Goal: Task Accomplishment & Management: Use online tool/utility

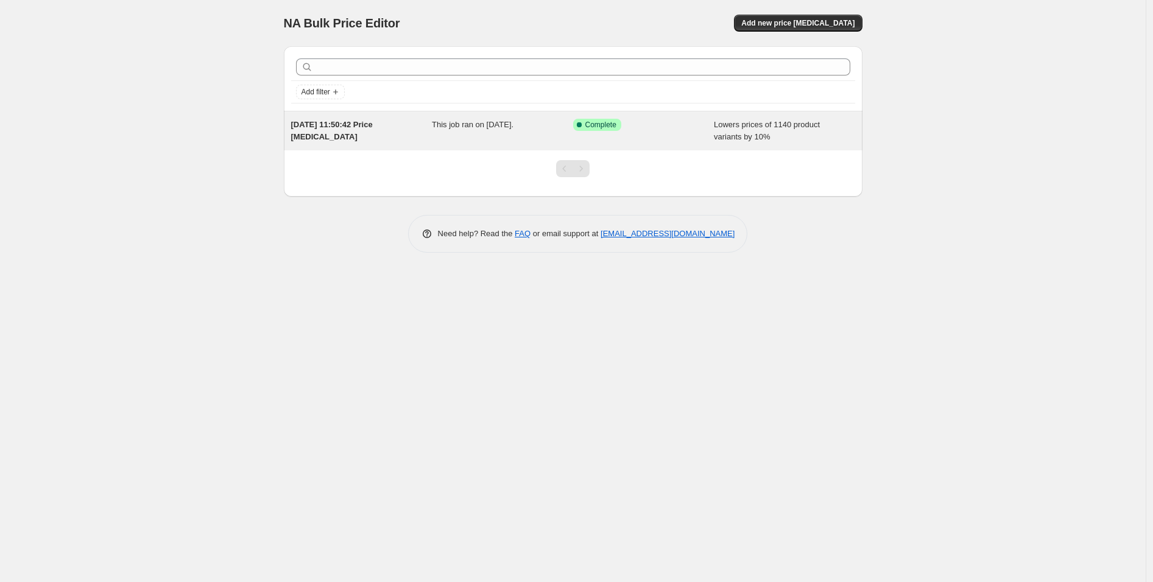
click at [526, 132] on div "This job ran on [DATE]." at bounding box center [502, 131] width 141 height 24
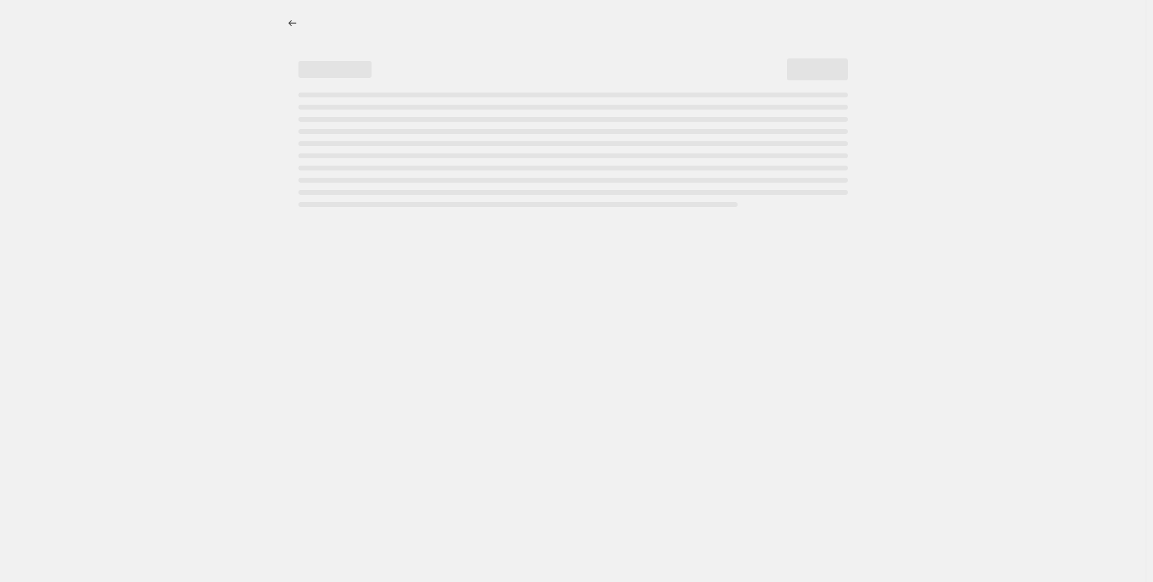
select select "percentage"
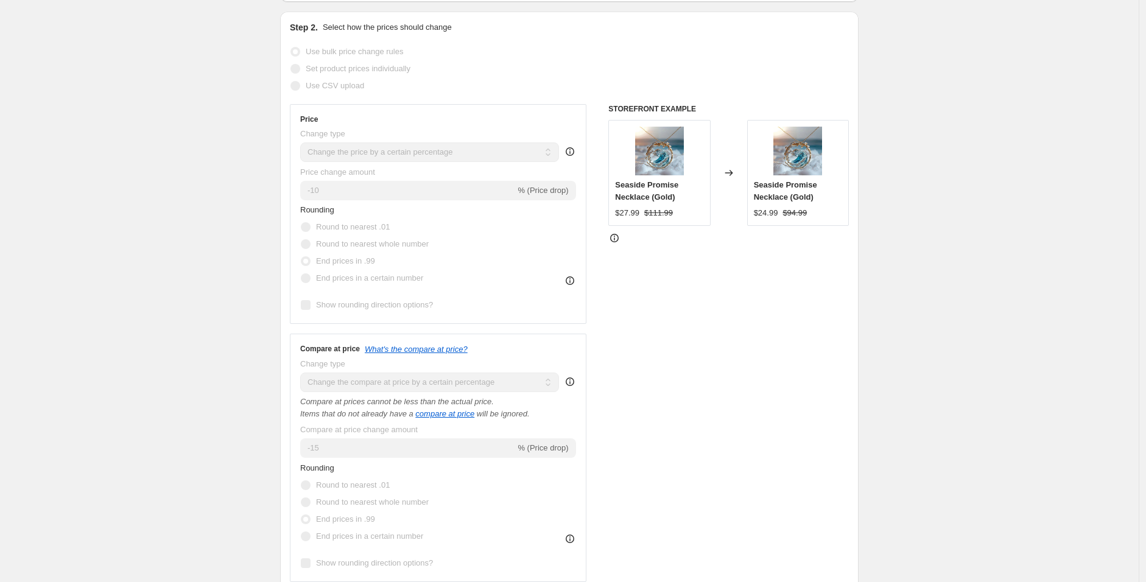
scroll to position [203, 0]
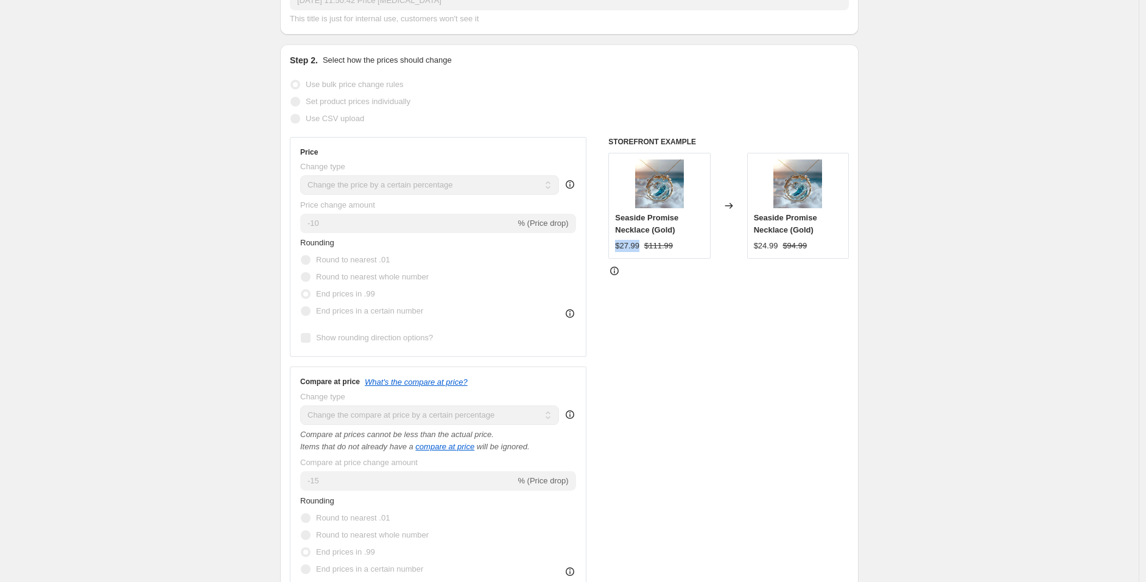
drag, startPoint x: 619, startPoint y: 243, endPoint x: 642, endPoint y: 245, distance: 22.7
click at [639, 245] on div "$27.99" at bounding box center [627, 246] width 24 height 12
drag, startPoint x: 758, startPoint y: 245, endPoint x: 783, endPoint y: 248, distance: 25.2
click at [778, 248] on div "$24.99" at bounding box center [766, 246] width 24 height 12
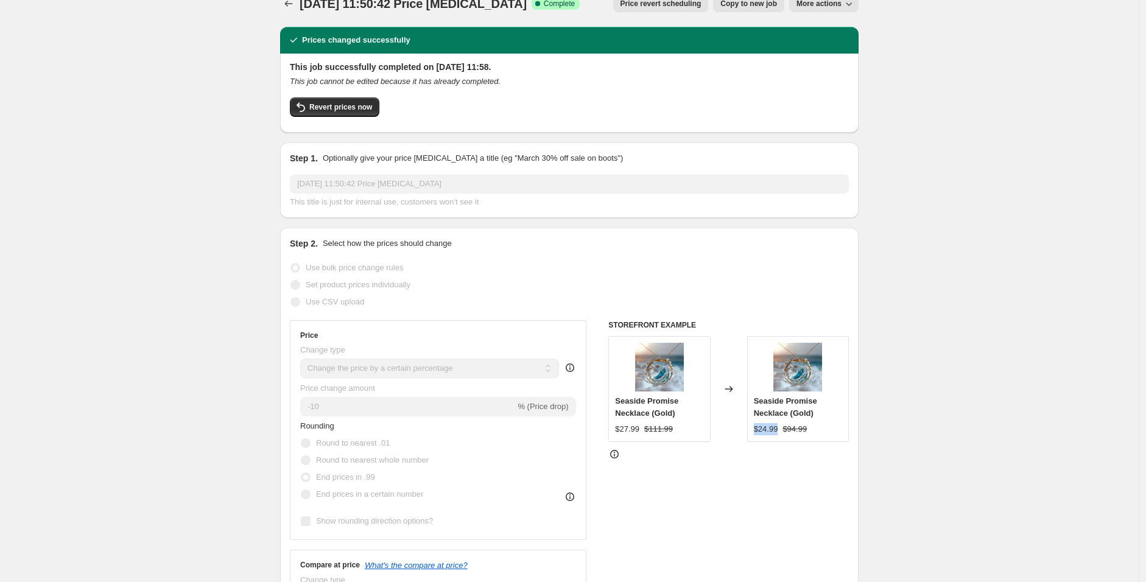
scroll to position [0, 0]
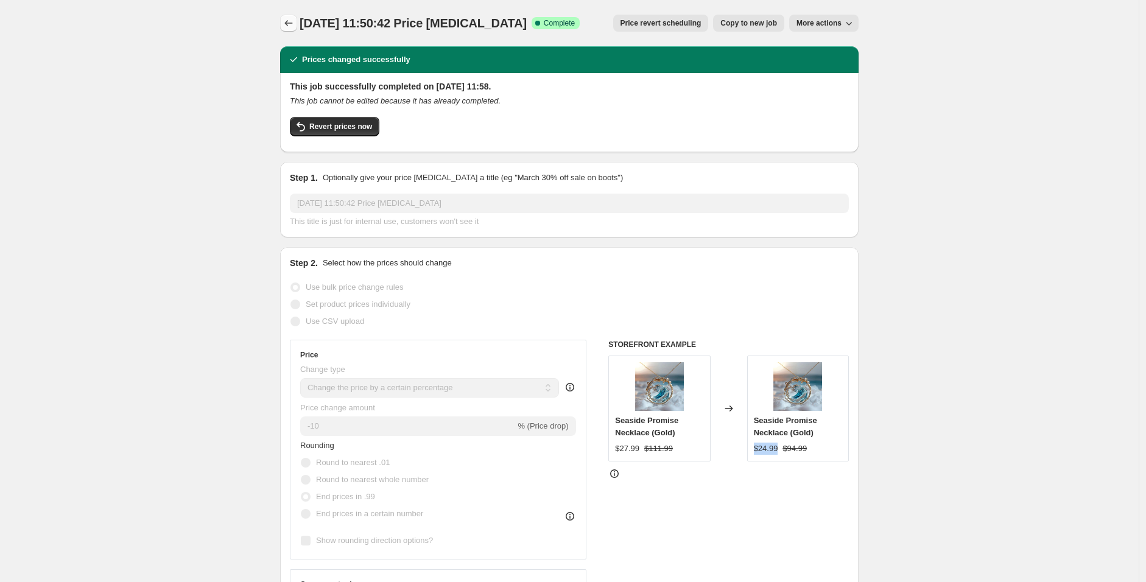
click at [286, 25] on icon "Price change jobs" at bounding box center [289, 23] width 12 height 12
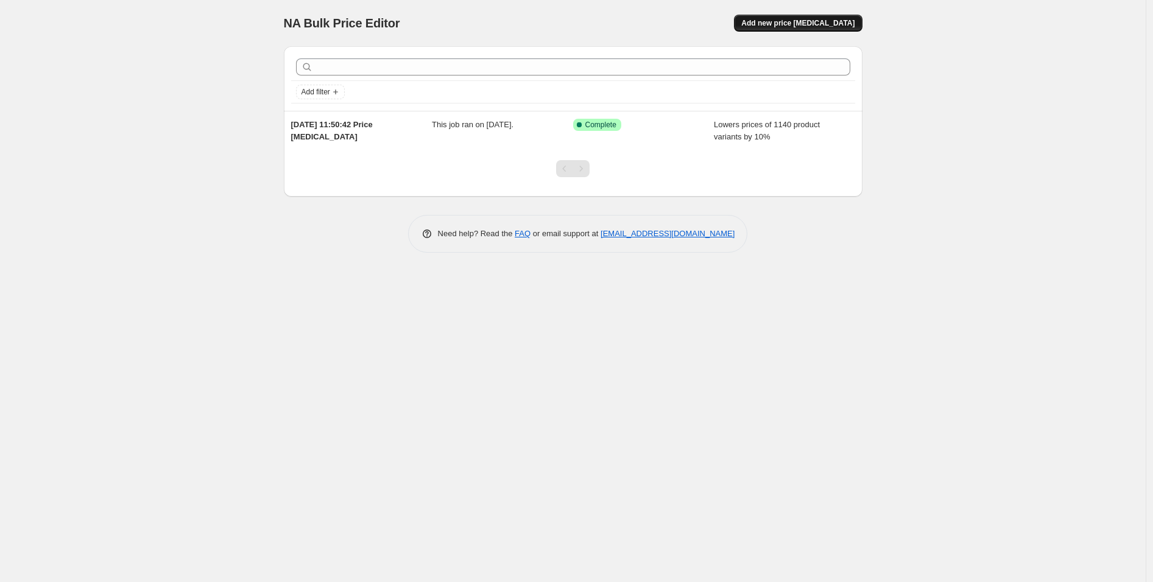
click at [814, 22] on span "Add new price [MEDICAL_DATA]" at bounding box center [797, 23] width 113 height 10
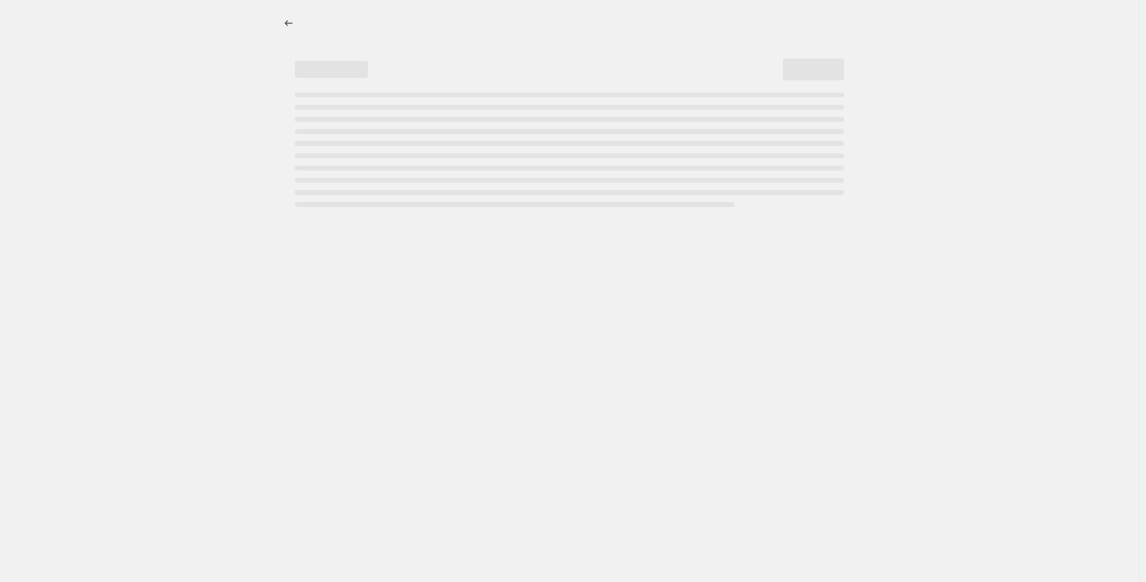
select select "percentage"
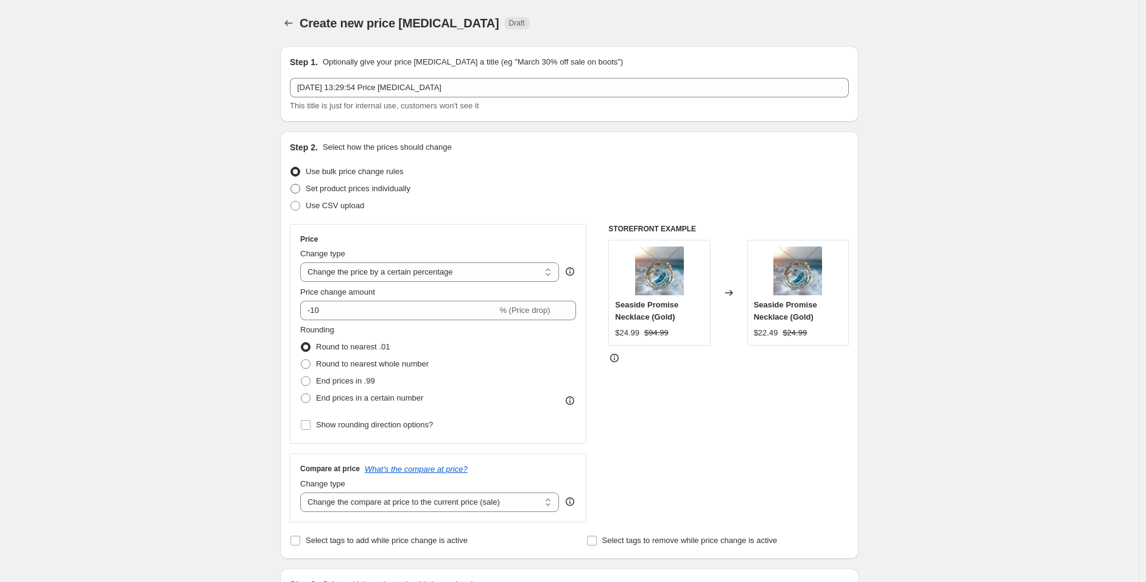
click at [394, 188] on span "Set product prices individually" at bounding box center [358, 188] width 105 height 9
click at [291, 185] on input "Set product prices individually" at bounding box center [290, 184] width 1 height 1
radio input "true"
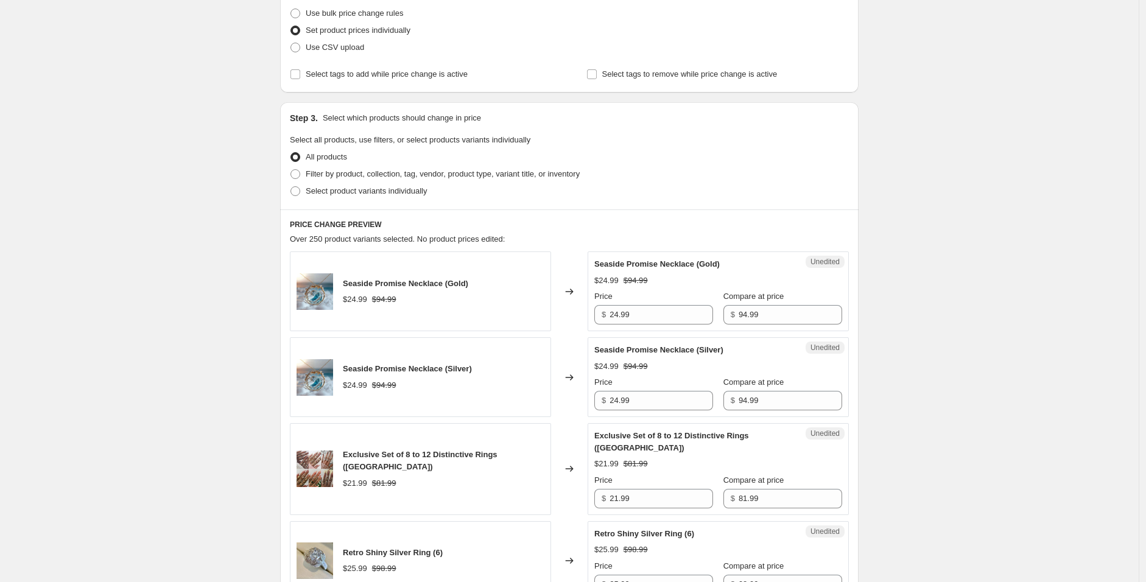
scroll to position [135, 0]
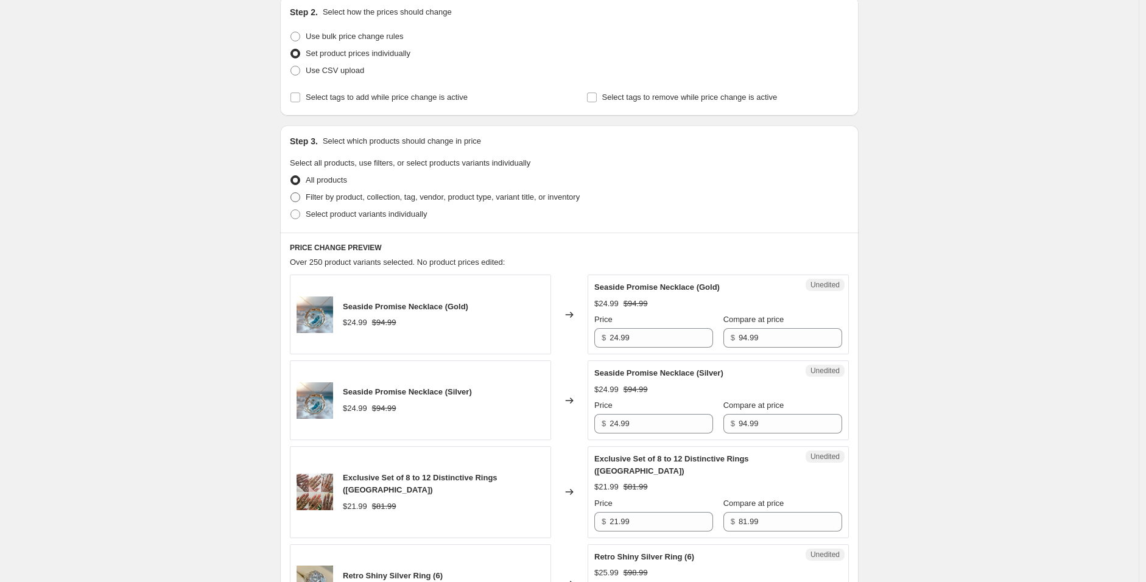
click at [362, 192] on span "Filter by product, collection, tag, vendor, product type, variant title, or inv…" at bounding box center [443, 196] width 274 height 9
click at [291, 192] on input "Filter by product, collection, tag, vendor, product type, variant title, or inv…" at bounding box center [290, 192] width 1 height 1
radio input "true"
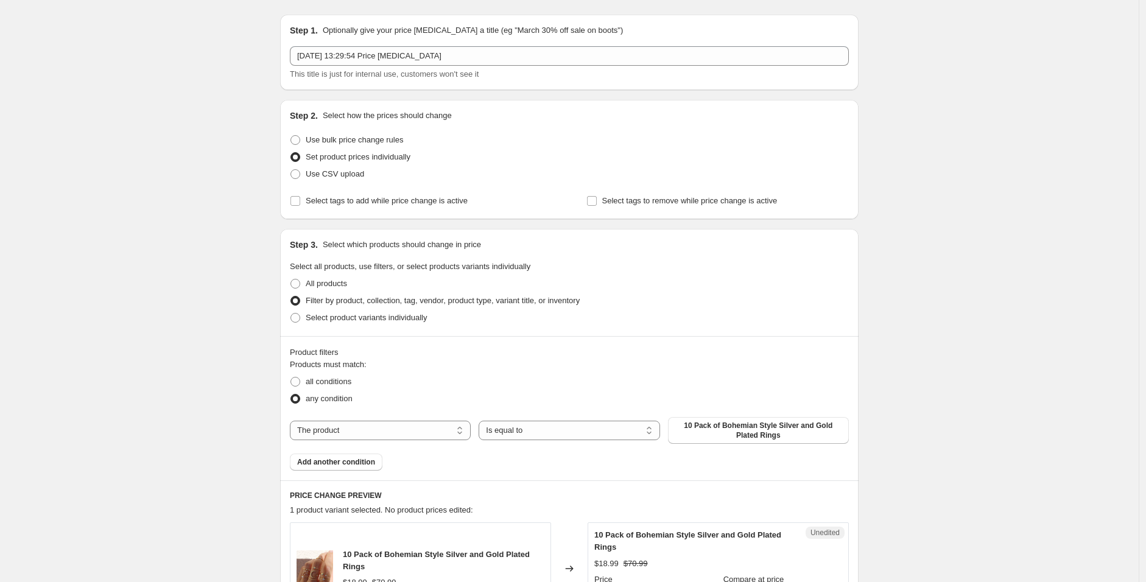
scroll to position [18, 0]
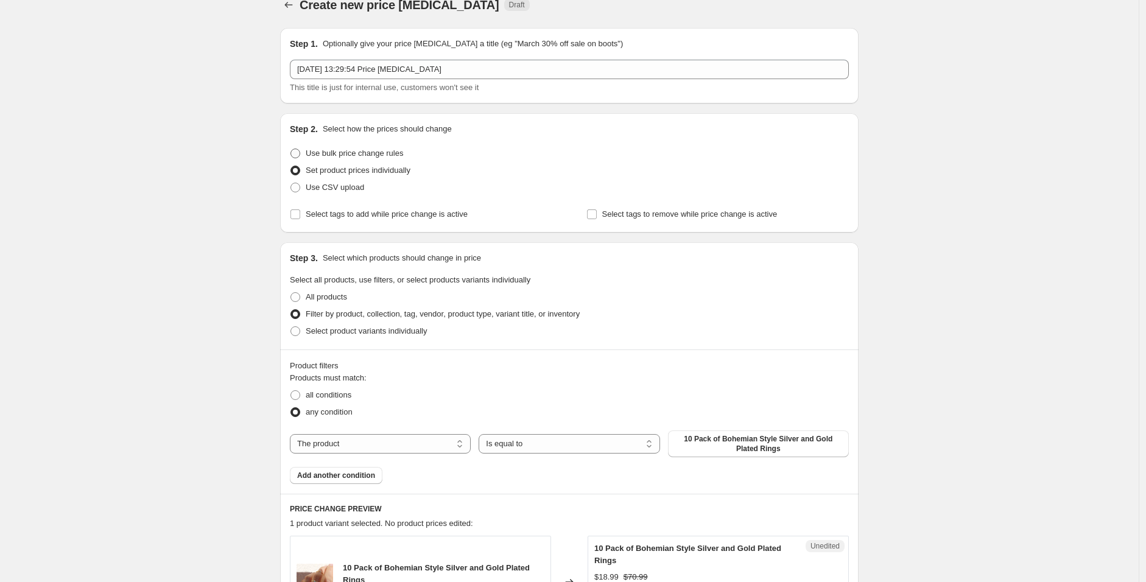
click at [354, 151] on span "Use bulk price change rules" at bounding box center [354, 153] width 97 height 9
click at [291, 149] on input "Use bulk price change rules" at bounding box center [290, 149] width 1 height 1
radio input "true"
select select "percentage"
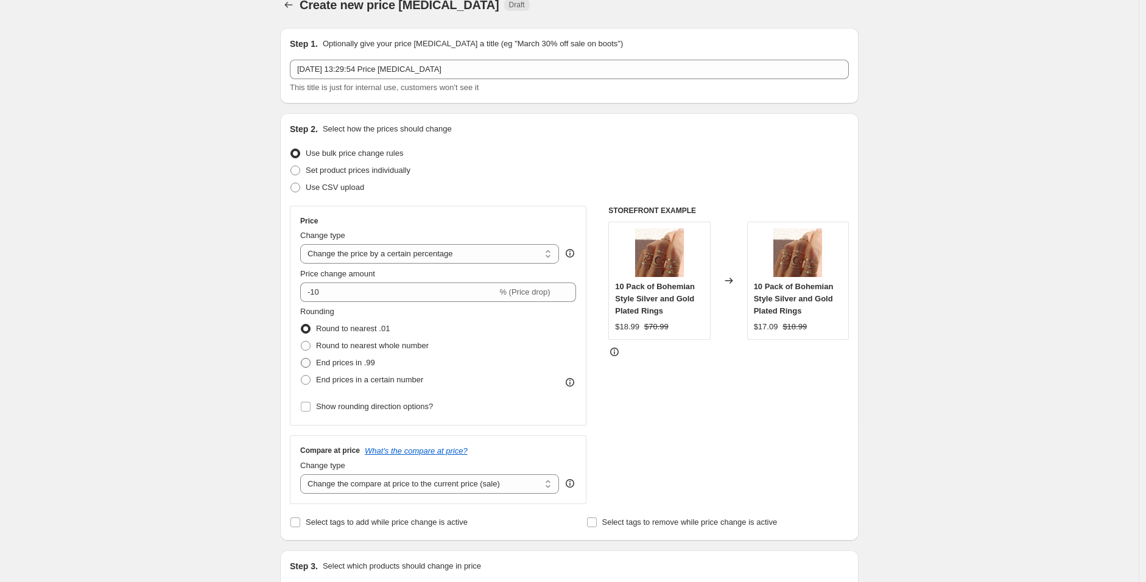
click at [359, 367] on span "End prices in .99" at bounding box center [345, 362] width 59 height 9
click at [301, 359] on input "End prices in .99" at bounding box center [301, 358] width 1 height 1
radio input "true"
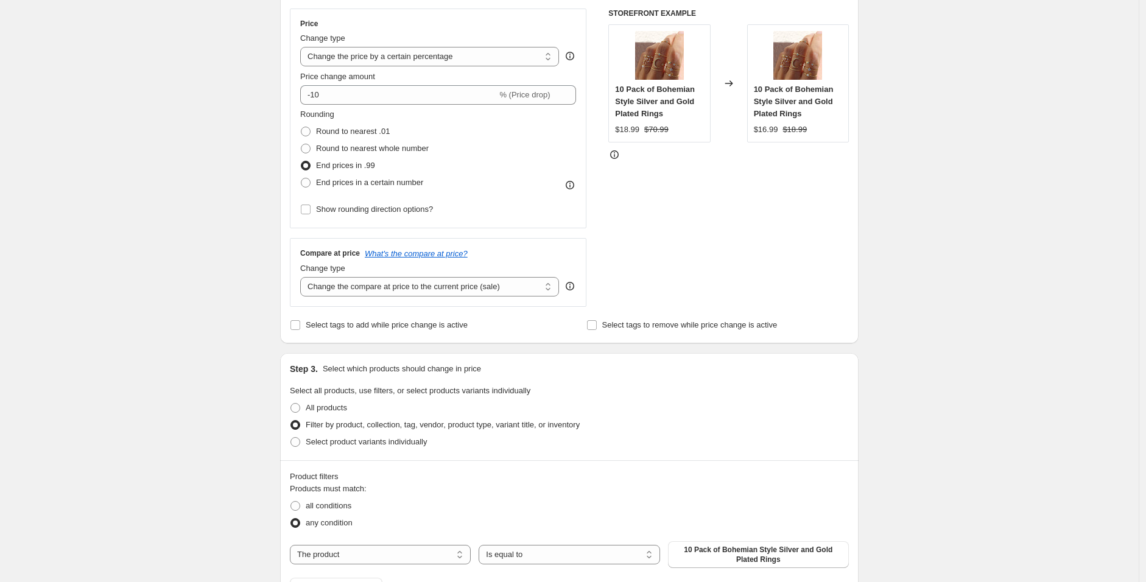
scroll to position [221, 0]
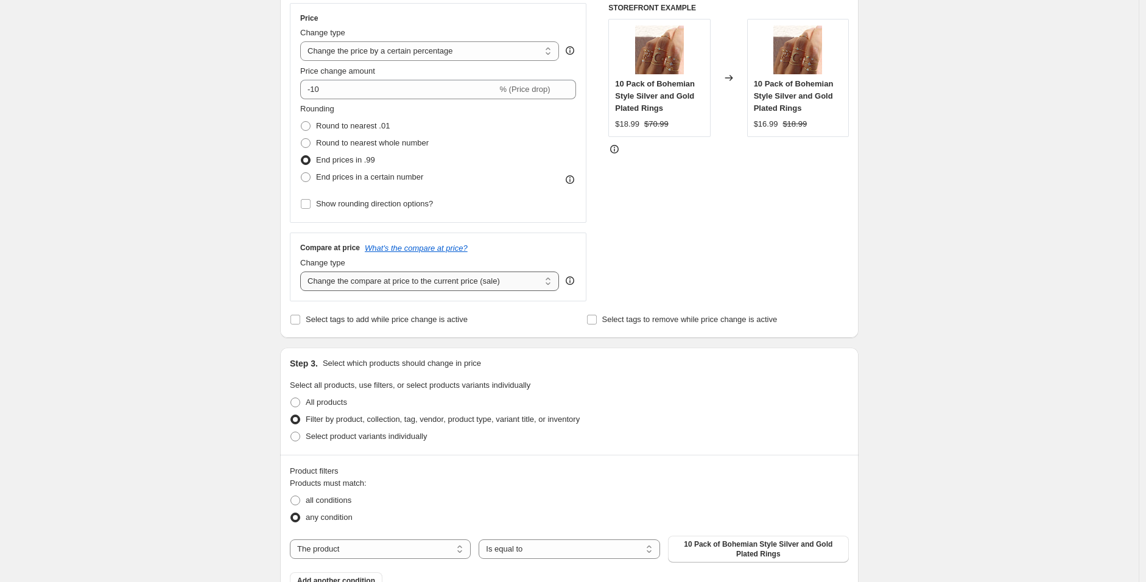
click at [395, 284] on select "Change the compare at price to the current price (sale) Change the compare at p…" at bounding box center [429, 281] width 259 height 19
click at [499, 282] on select "Change the compare at price to the current price (sale) Change the compare at p…" at bounding box center [429, 281] width 259 height 19
select select "percentage"
click at [303, 272] on select "Change the compare at price to the current price (sale) Change the compare at p…" at bounding box center [429, 281] width 259 height 19
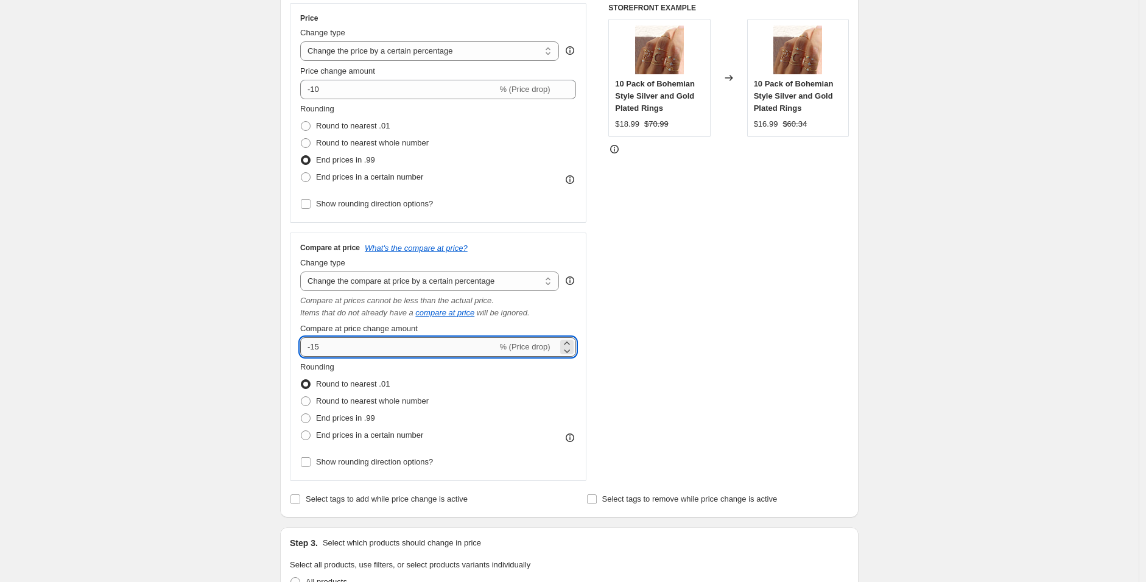
drag, startPoint x: 331, startPoint y: 348, endPoint x: 318, endPoint y: 349, distance: 13.5
click at [318, 349] on input "-15" at bounding box center [398, 346] width 197 height 19
click at [335, 346] on input "-15" at bounding box center [398, 346] width 197 height 19
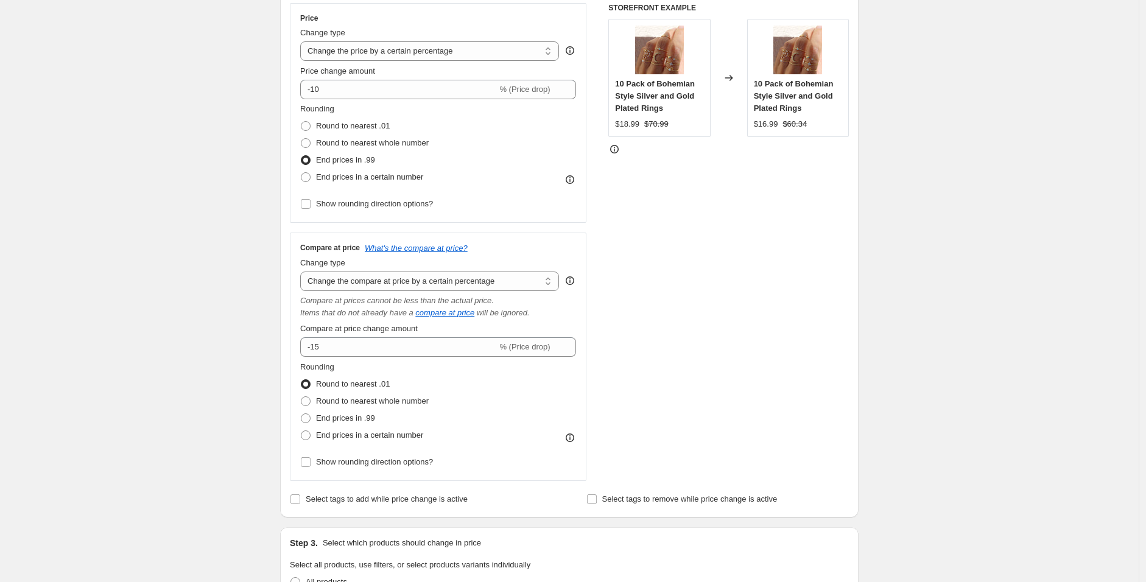
click at [248, 340] on div "Create new price change job. This page is ready Create new price change job Dra…" at bounding box center [569, 439] width 1139 height 1321
click at [358, 418] on span "End prices in .99" at bounding box center [345, 417] width 59 height 9
click at [301, 414] on input "End prices in .99" at bounding box center [301, 413] width 1 height 1
radio input "true"
click at [258, 391] on div "Create new price change job. This page is ready Create new price change job Dra…" at bounding box center [569, 439] width 1139 height 1321
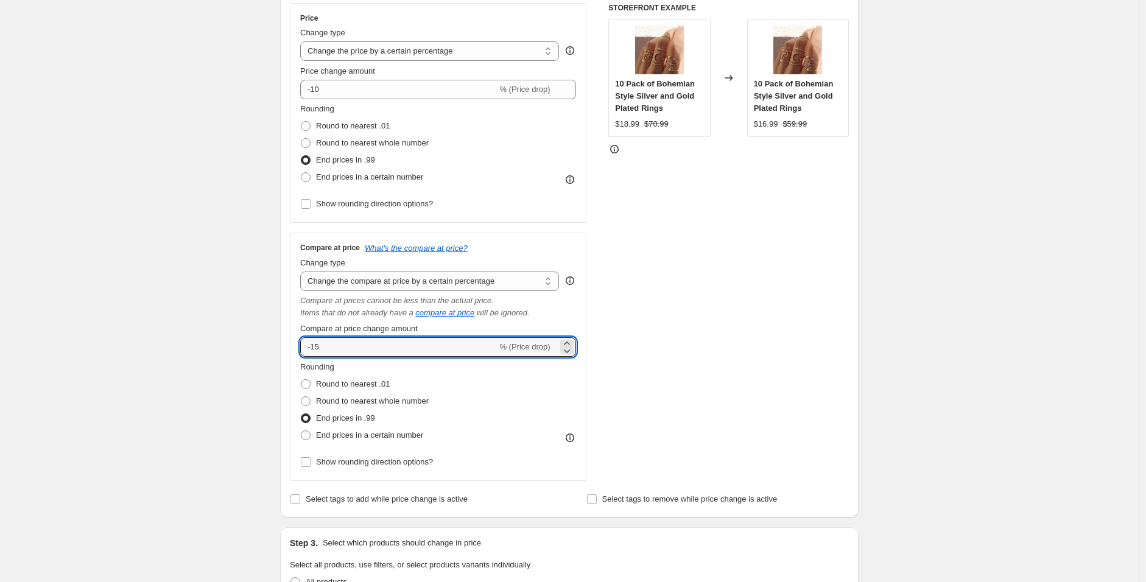
drag, startPoint x: 340, startPoint y: 348, endPoint x: 251, endPoint y: 344, distance: 88.4
click at [251, 344] on div "Create new price change job. This page is ready Create new price change job Dra…" at bounding box center [569, 439] width 1139 height 1321
click at [336, 342] on input "-15" at bounding box center [398, 346] width 197 height 19
drag, startPoint x: 336, startPoint y: 342, endPoint x: 318, endPoint y: 350, distance: 19.1
click at [318, 350] on input "-15" at bounding box center [398, 346] width 197 height 19
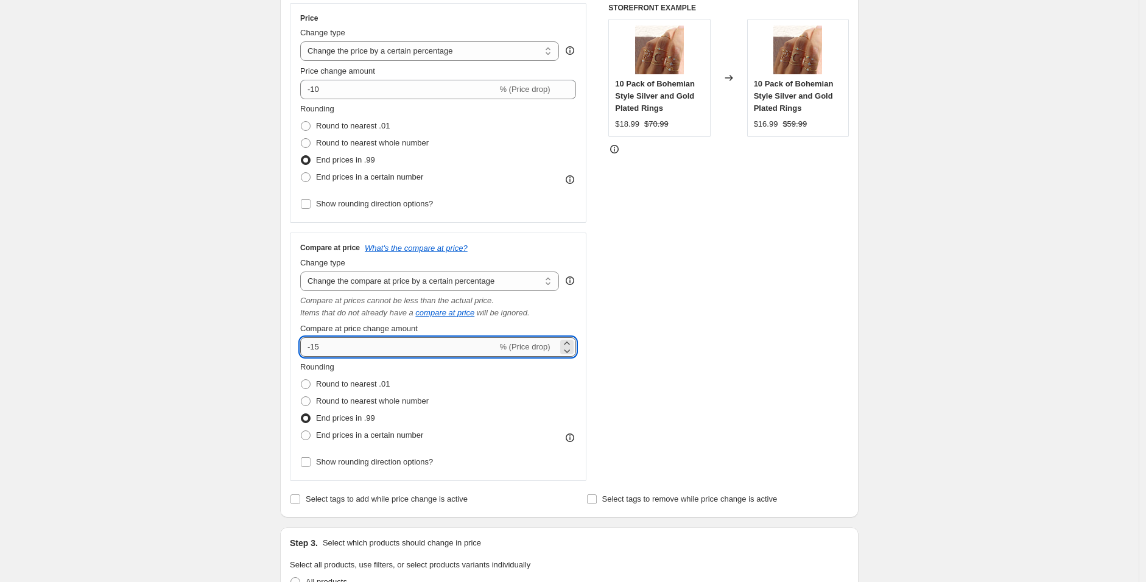
click at [318, 350] on input "-15" at bounding box center [398, 346] width 197 height 19
type input "-5"
click at [221, 368] on div "Create new price change job. This page is ready Create new price change job Dra…" at bounding box center [569, 439] width 1139 height 1321
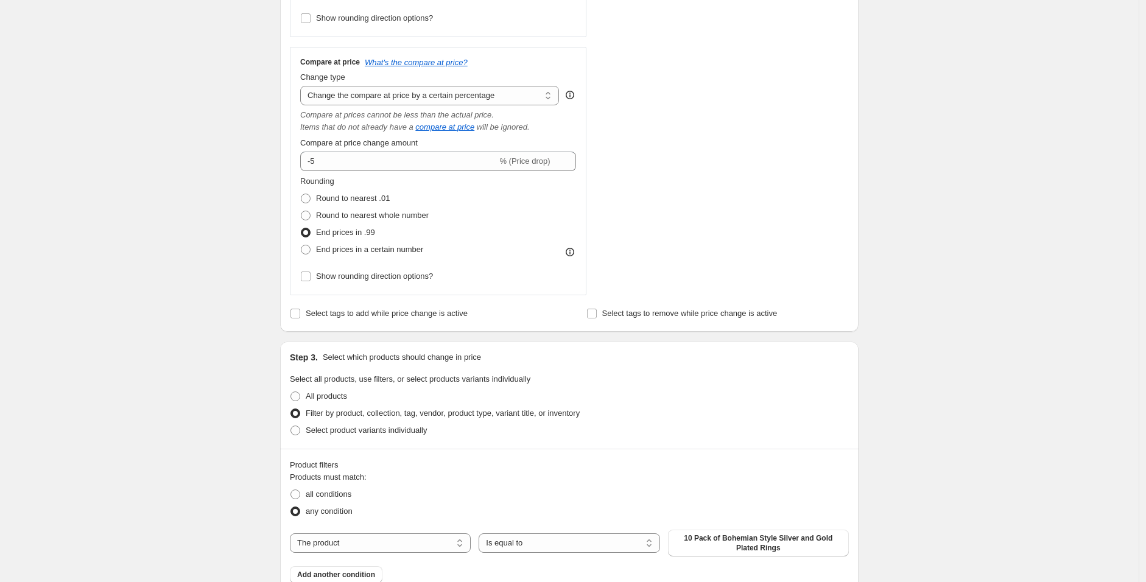
scroll to position [424, 0]
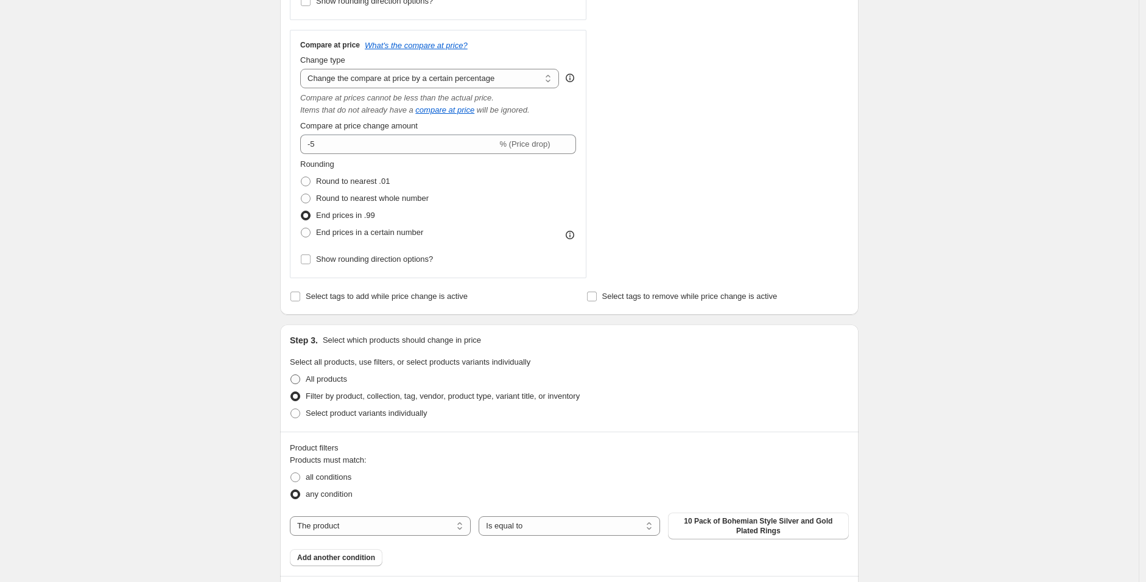
click at [311, 378] on span "All products" at bounding box center [326, 378] width 41 height 9
click at [291, 375] on input "All products" at bounding box center [290, 374] width 1 height 1
radio input "true"
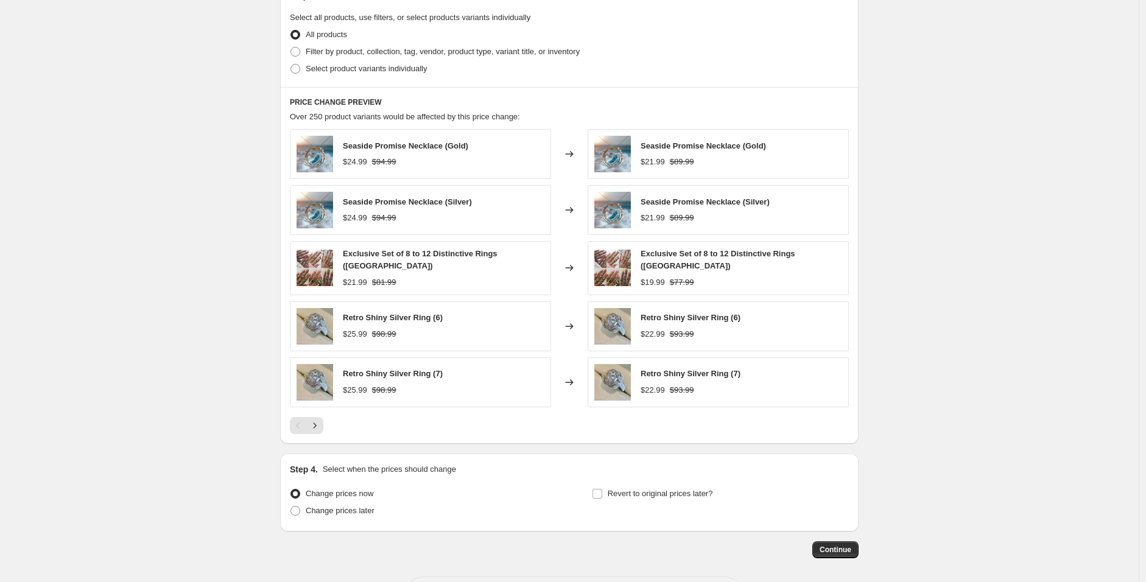
scroll to position [747, 0]
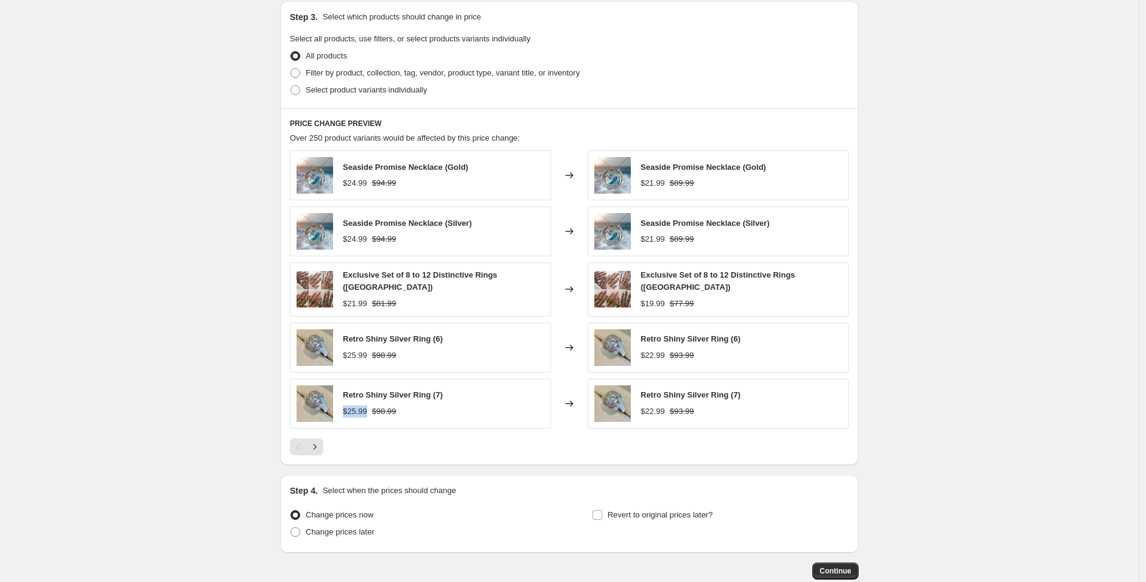
drag, startPoint x: 371, startPoint y: 409, endPoint x: 348, endPoint y: 409, distance: 23.1
click at [348, 409] on div "$25.99" at bounding box center [355, 412] width 24 height 12
drag, startPoint x: 669, startPoint y: 409, endPoint x: 643, endPoint y: 412, distance: 25.7
click at [643, 412] on div "$22.99" at bounding box center [653, 412] width 24 height 12
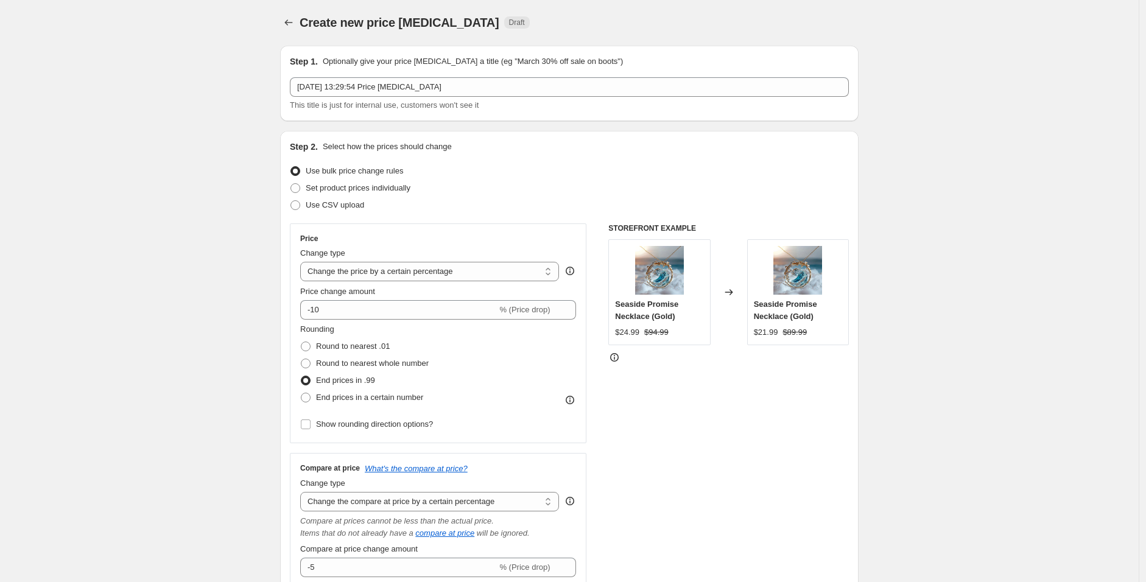
scroll to position [0, 0]
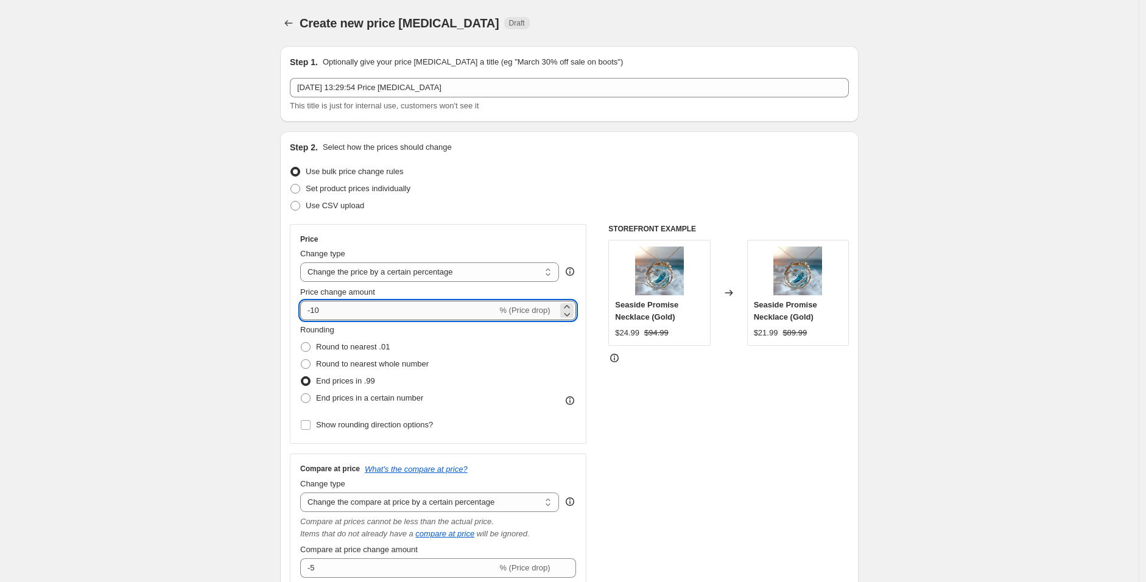
drag, startPoint x: 336, startPoint y: 308, endPoint x: 318, endPoint y: 308, distance: 17.1
click at [318, 308] on input "-10" at bounding box center [398, 310] width 197 height 19
type input "-15"
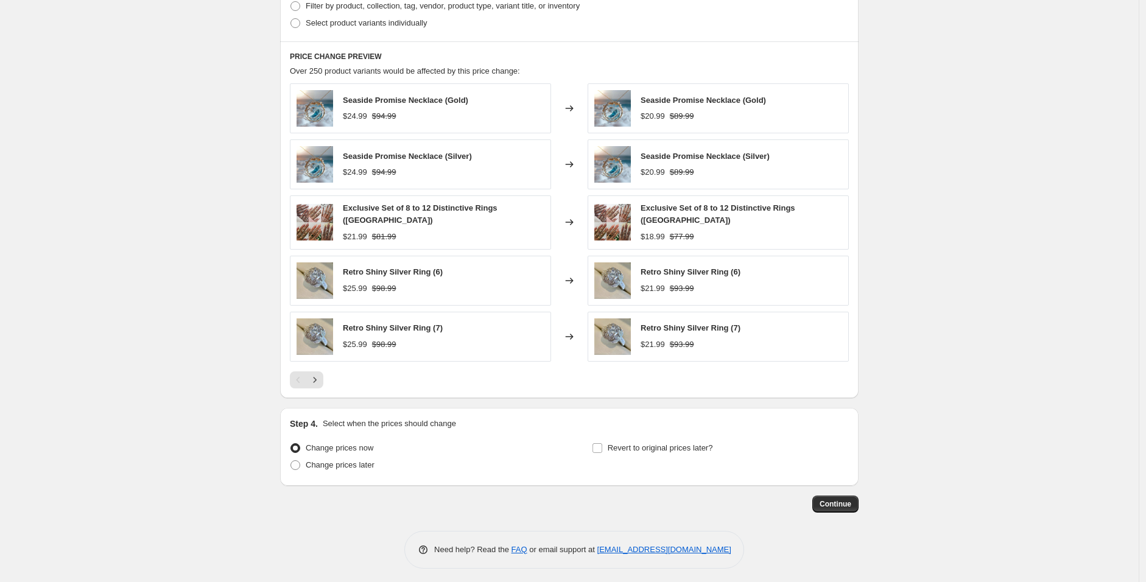
scroll to position [815, 0]
click at [840, 500] on span "Continue" at bounding box center [836, 504] width 32 height 10
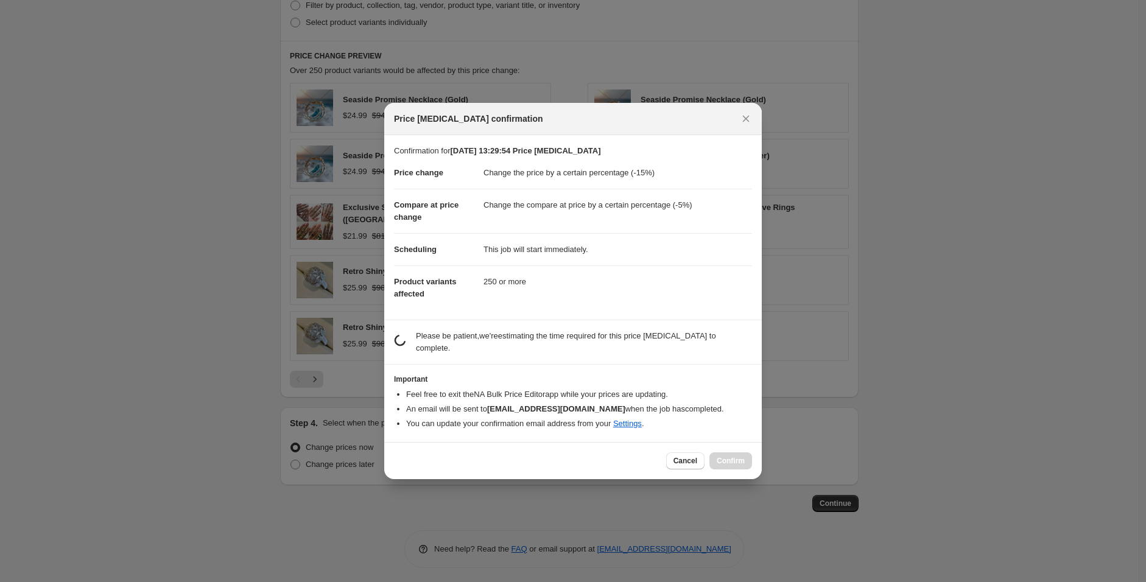
scroll to position [0, 0]
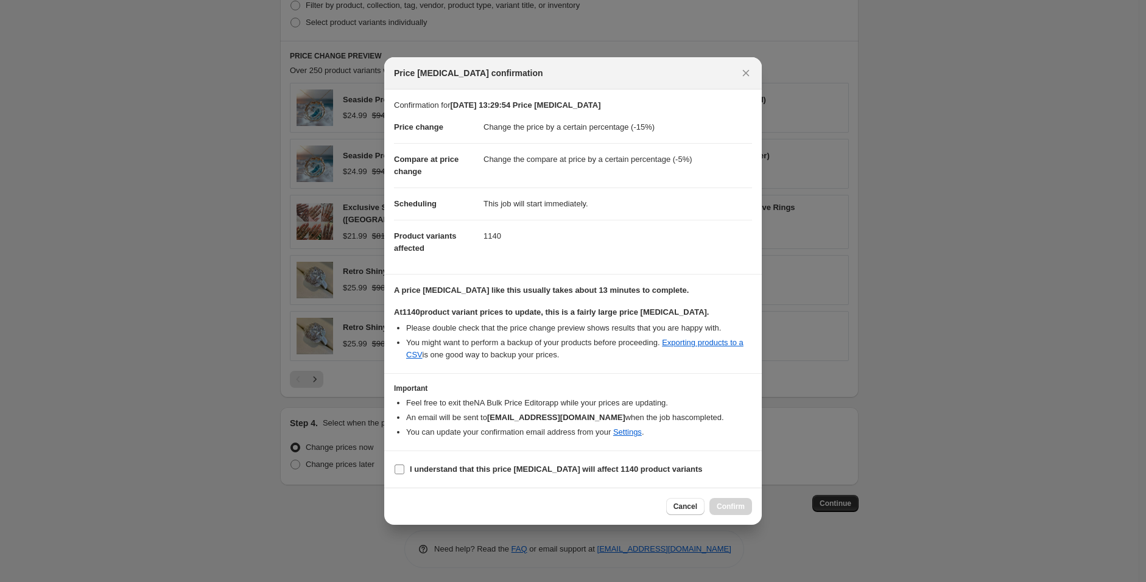
click at [526, 469] on b "I understand that this price change job will affect 1140 product variants" at bounding box center [556, 469] width 293 height 9
click at [404, 469] on input "I understand that this price change job will affect 1140 product variants" at bounding box center [400, 470] width 10 height 10
checkbox input "true"
click at [728, 502] on button "Confirm" at bounding box center [730, 506] width 43 height 17
